Goal: Task Accomplishment & Management: Manage account settings

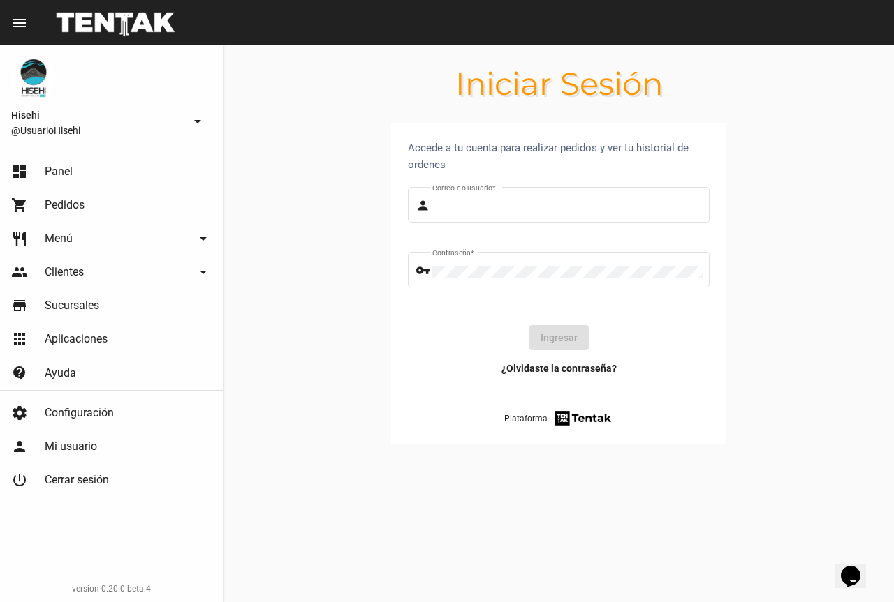
type input "UsuarioHisehi"
click at [87, 202] on link "shopping_cart Pedidos" at bounding box center [111, 205] width 223 height 34
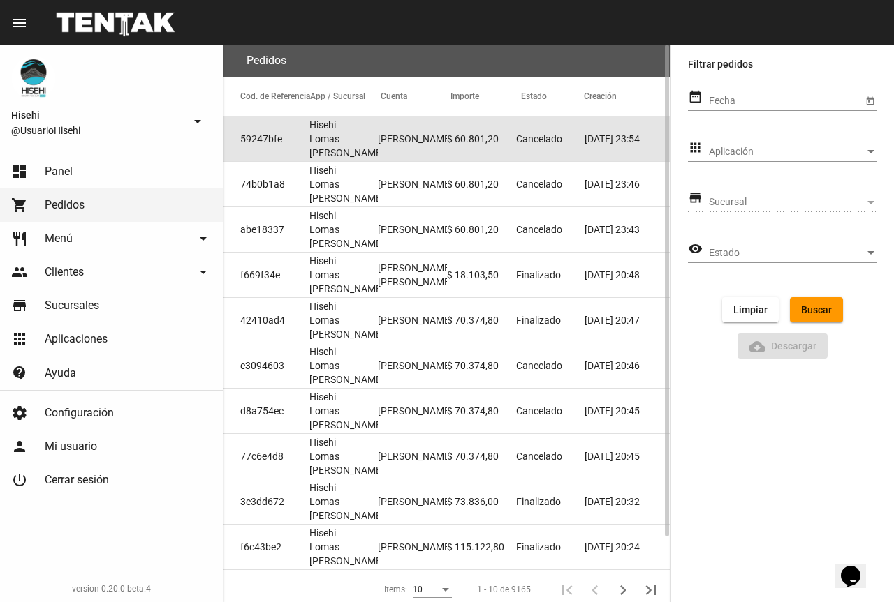
click at [522, 133] on span "Cancelado" at bounding box center [539, 139] width 46 height 14
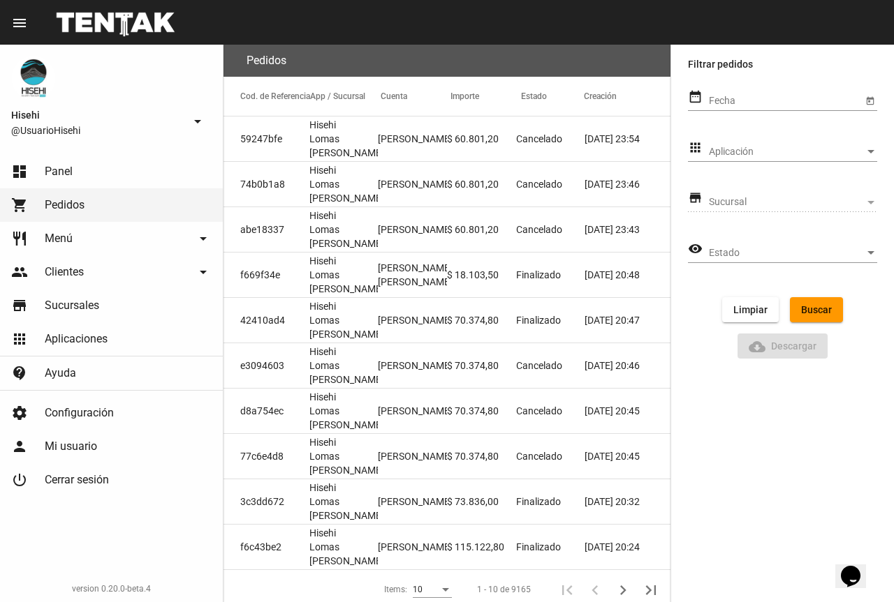
click at [55, 165] on span "Panel" at bounding box center [59, 172] width 28 height 14
